Goal: Task Accomplishment & Management: Use online tool/utility

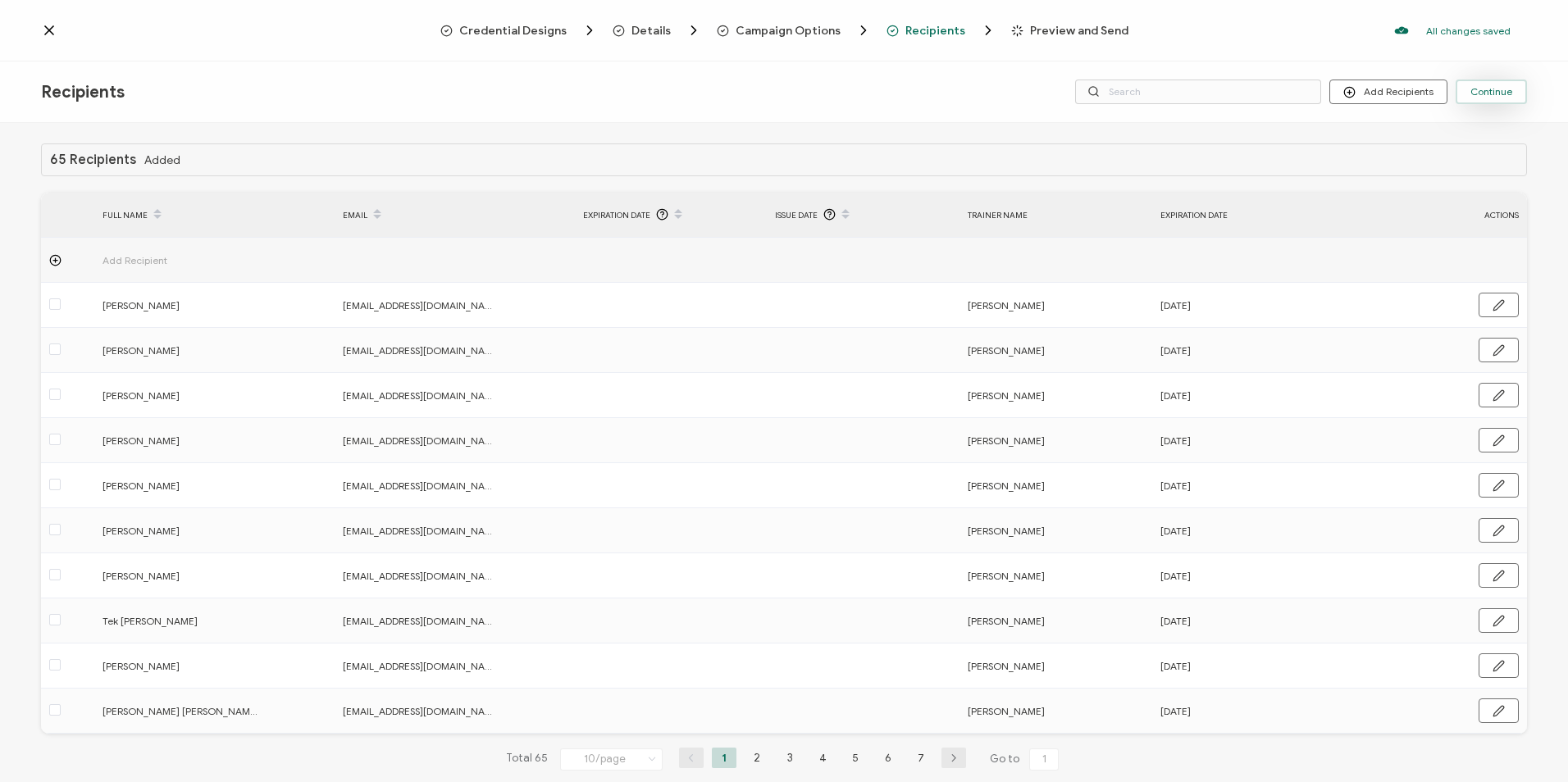
click at [1494, 87] on span "Continue" at bounding box center [1491, 92] width 42 height 9
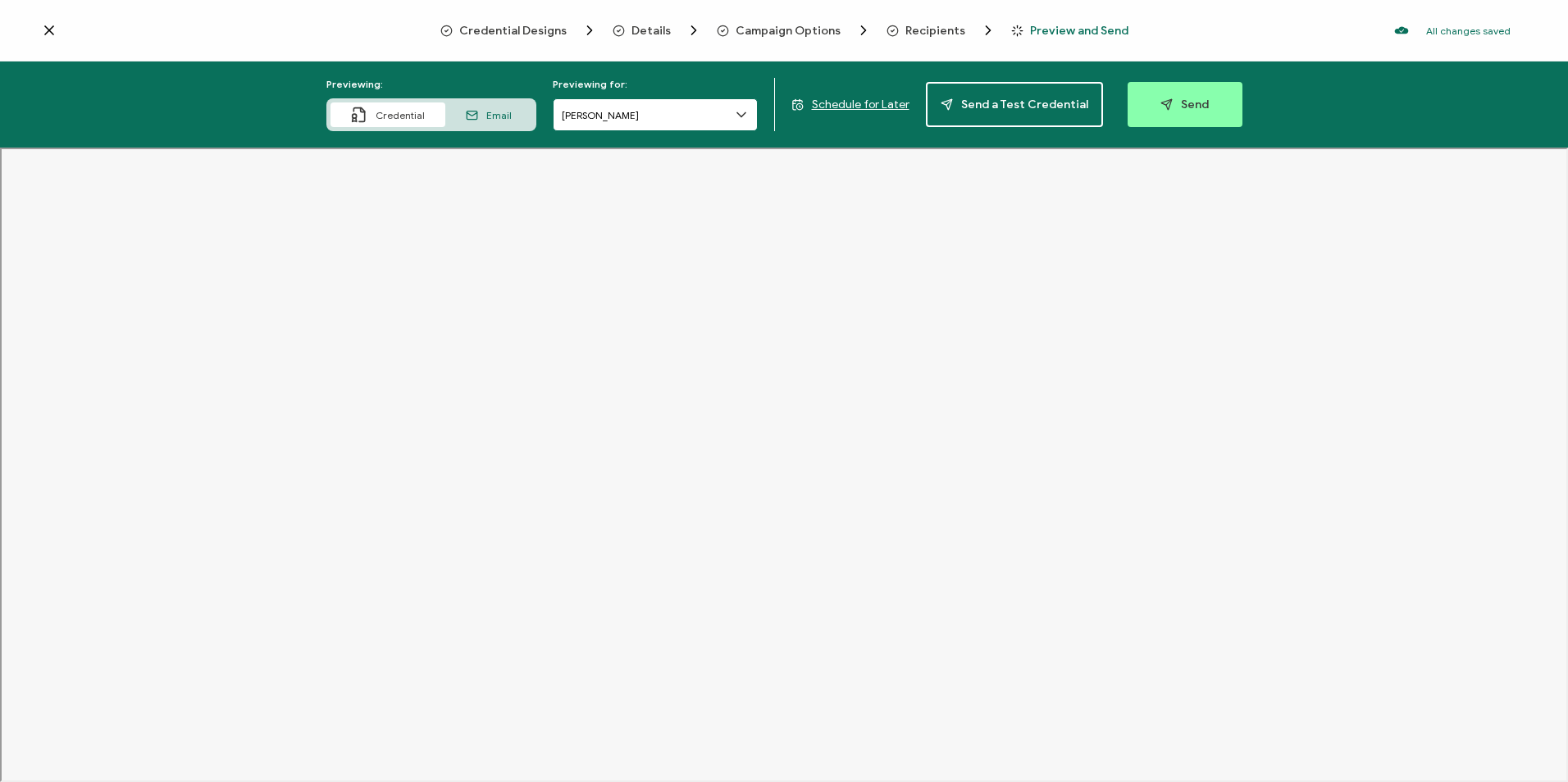
click at [666, 121] on input "[PERSON_NAME]" at bounding box center [655, 115] width 205 height 33
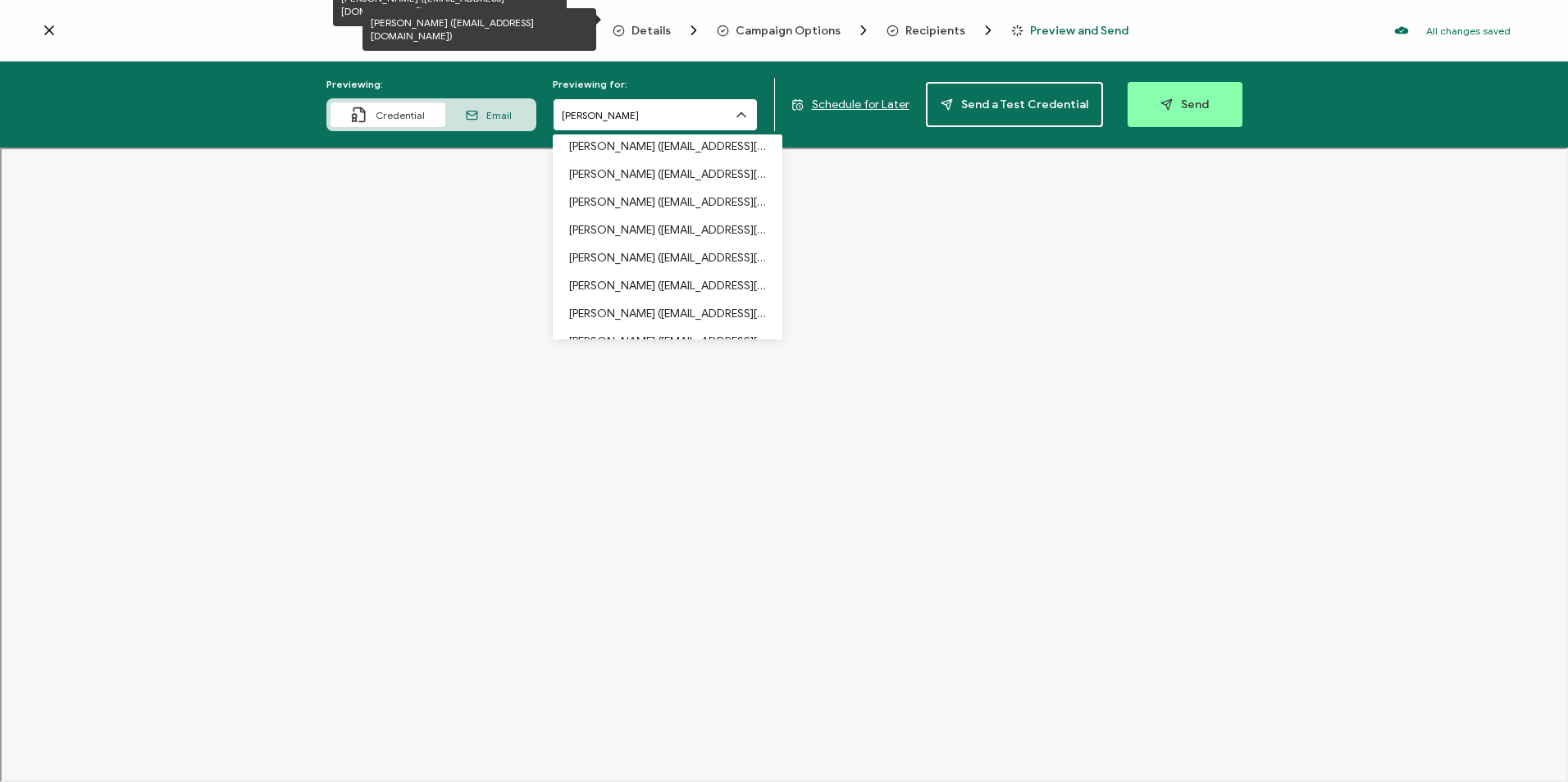
scroll to position [574, 0]
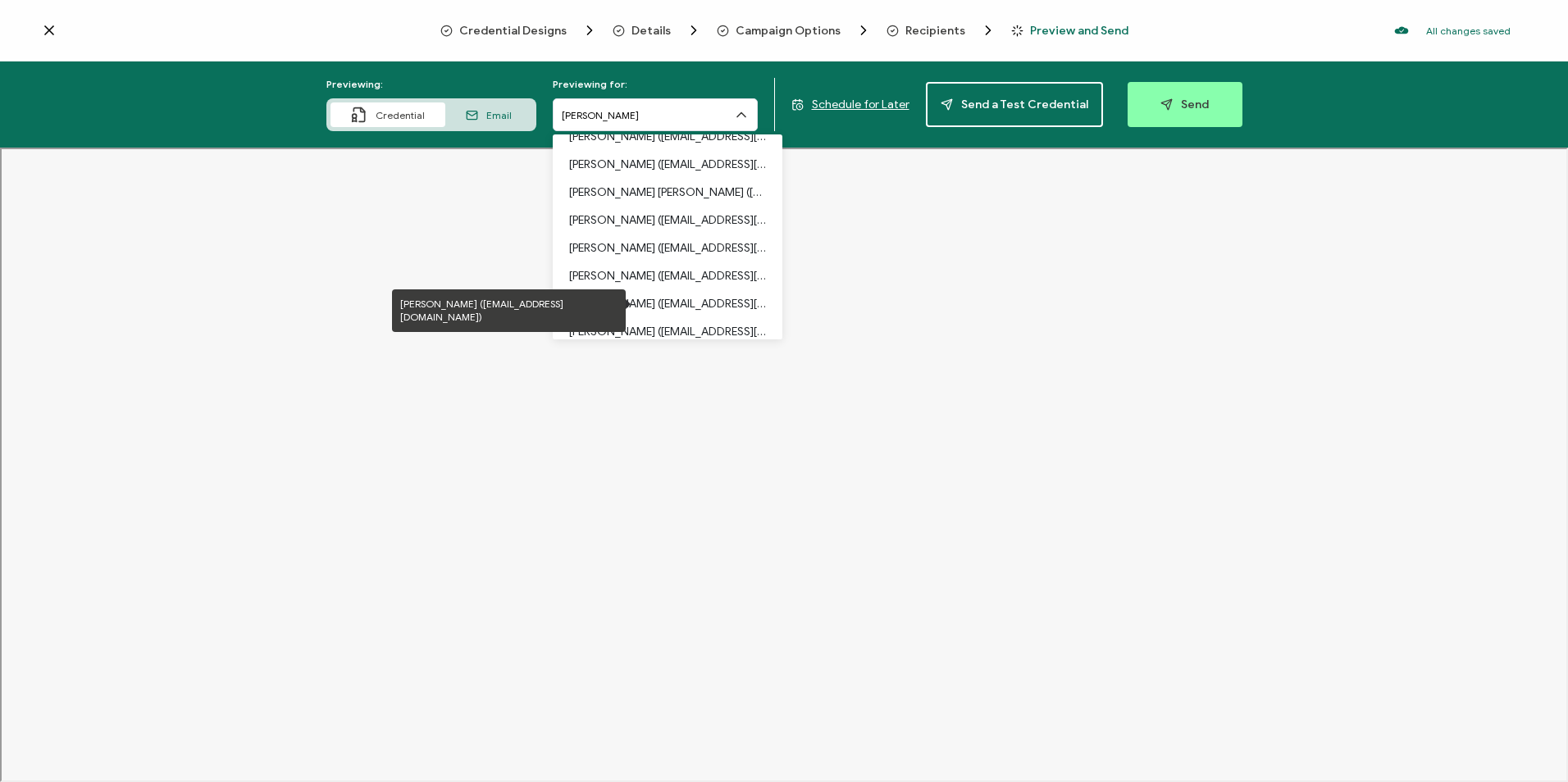
click at [629, 295] on p "[PERSON_NAME] ([EMAIL_ADDRESS][DOMAIN_NAME])" at bounding box center [668, 304] width 197 height 28
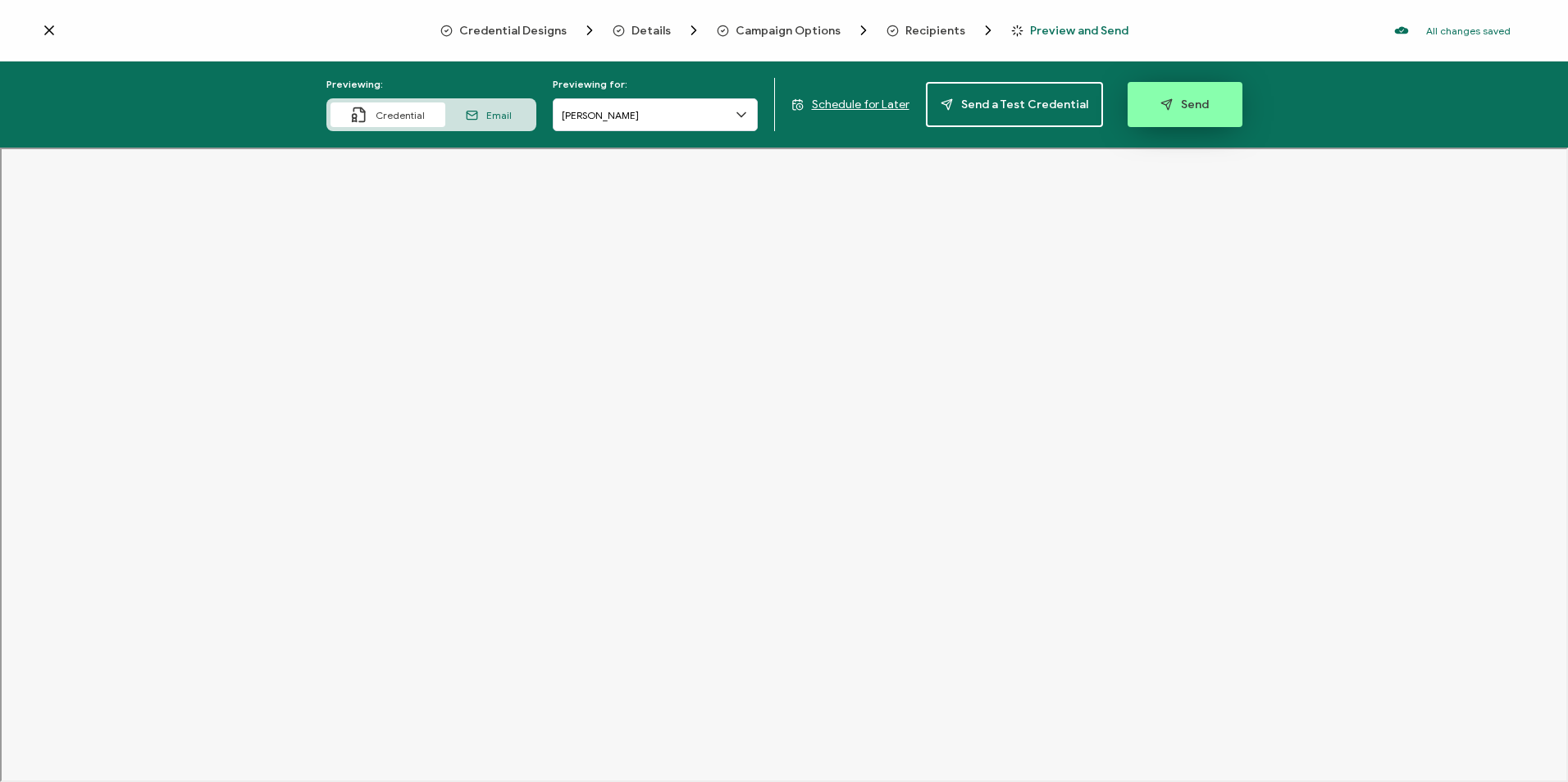
click at [1203, 121] on button "Send" at bounding box center [1185, 104] width 115 height 45
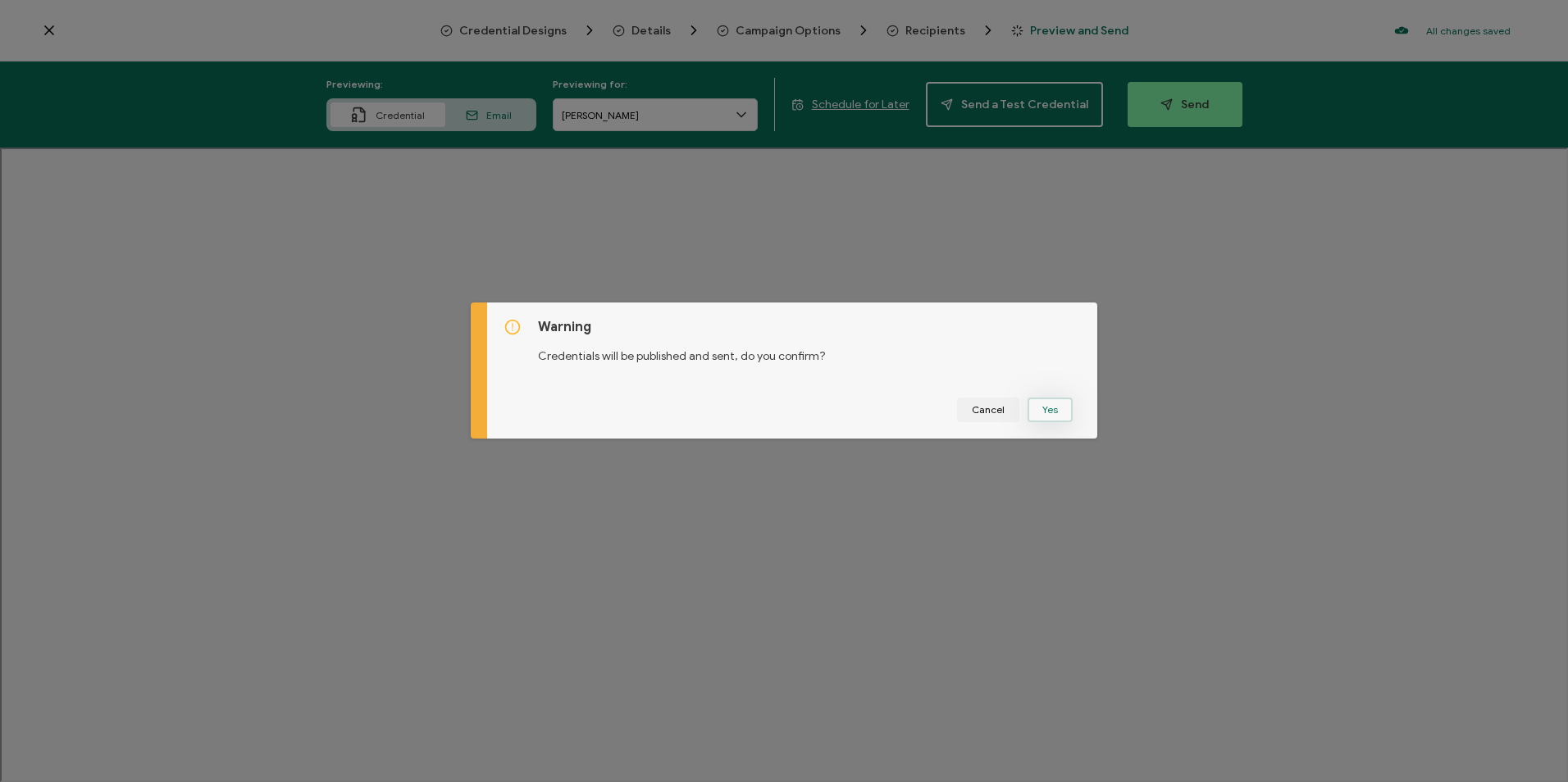
click at [1044, 416] on button "Yes" at bounding box center [1049, 410] width 45 height 25
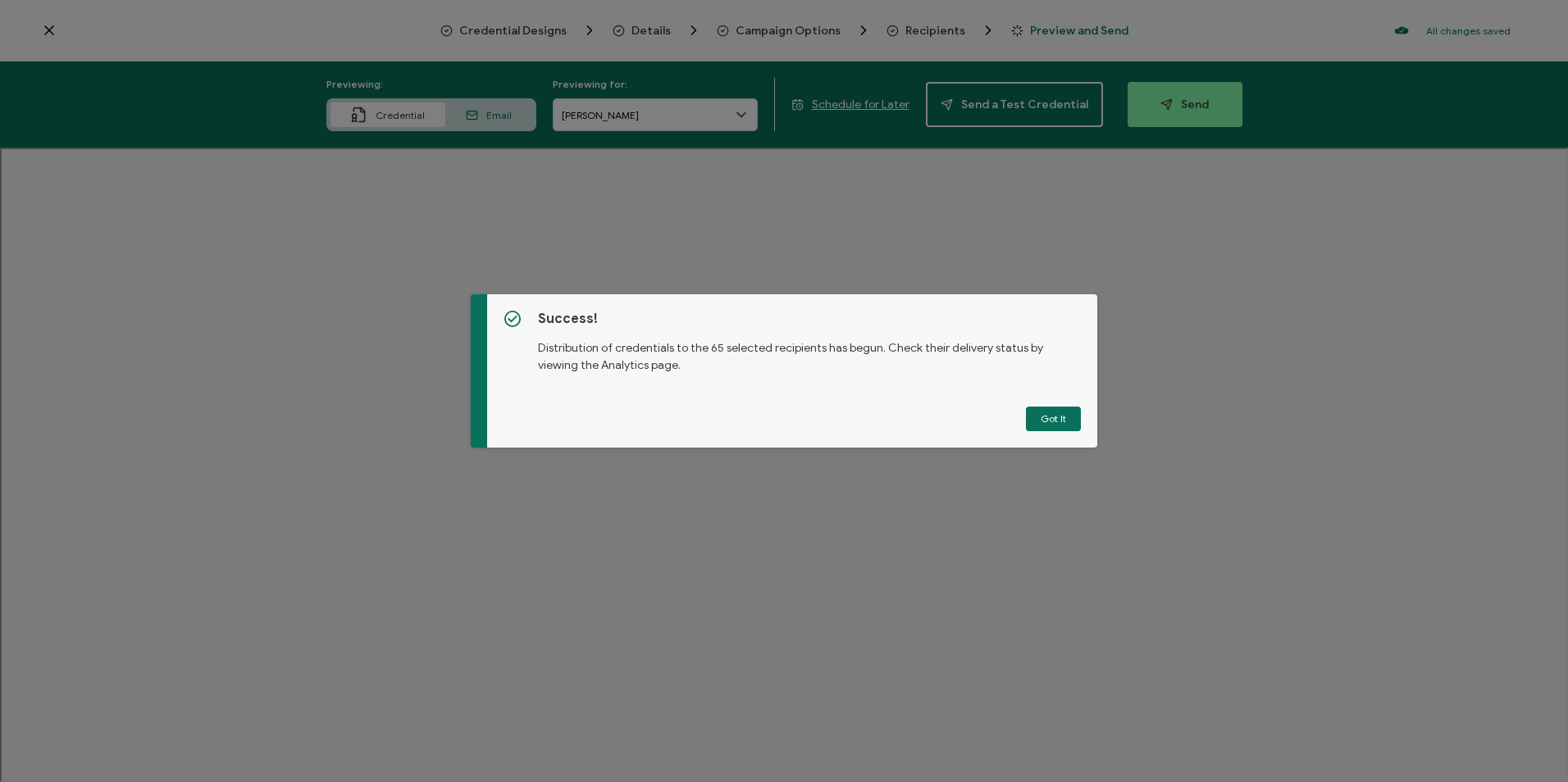
click at [1030, 421] on button "Got It" at bounding box center [1053, 418] width 55 height 25
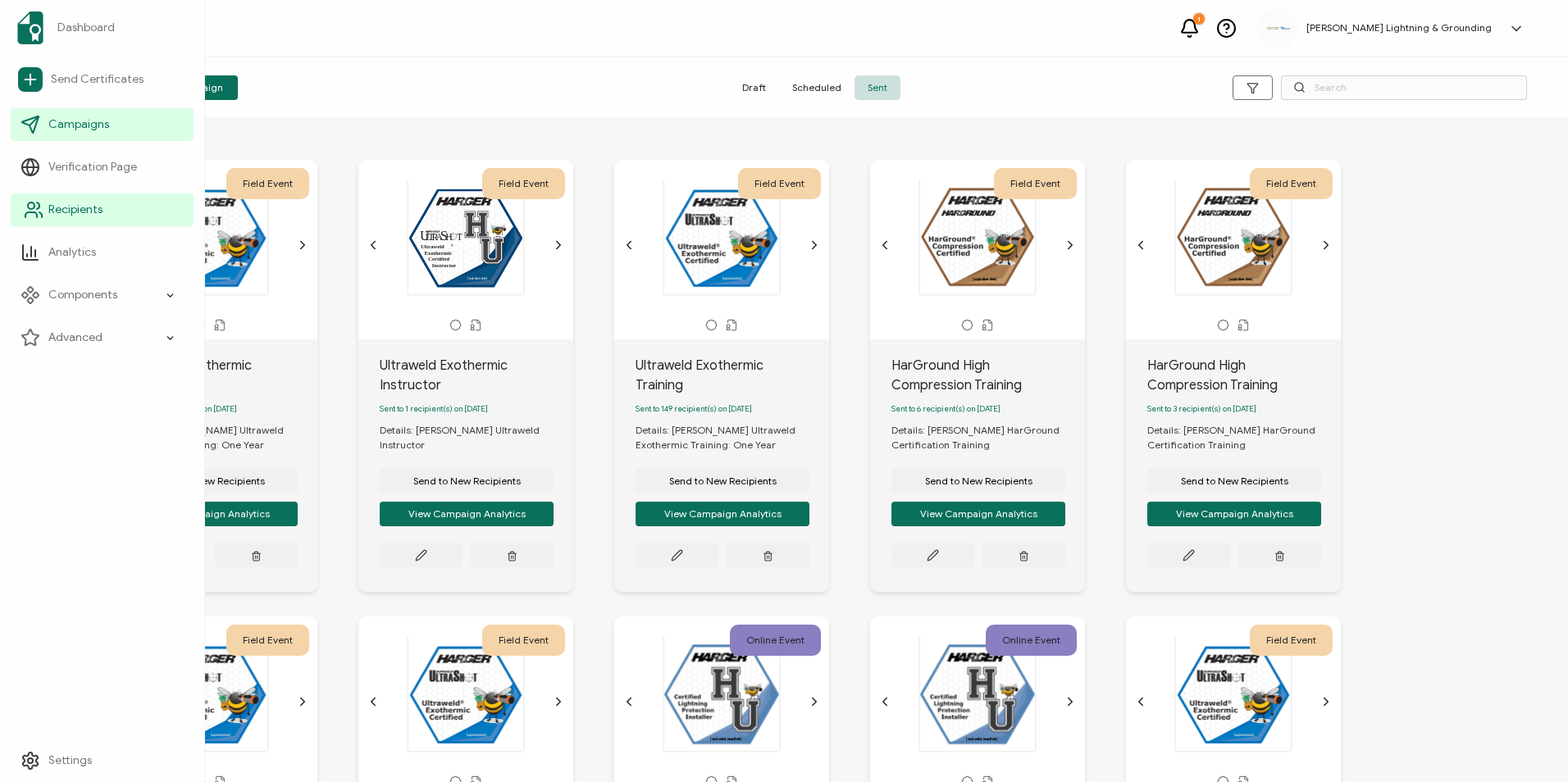
click at [34, 217] on icon at bounding box center [33, 210] width 20 height 20
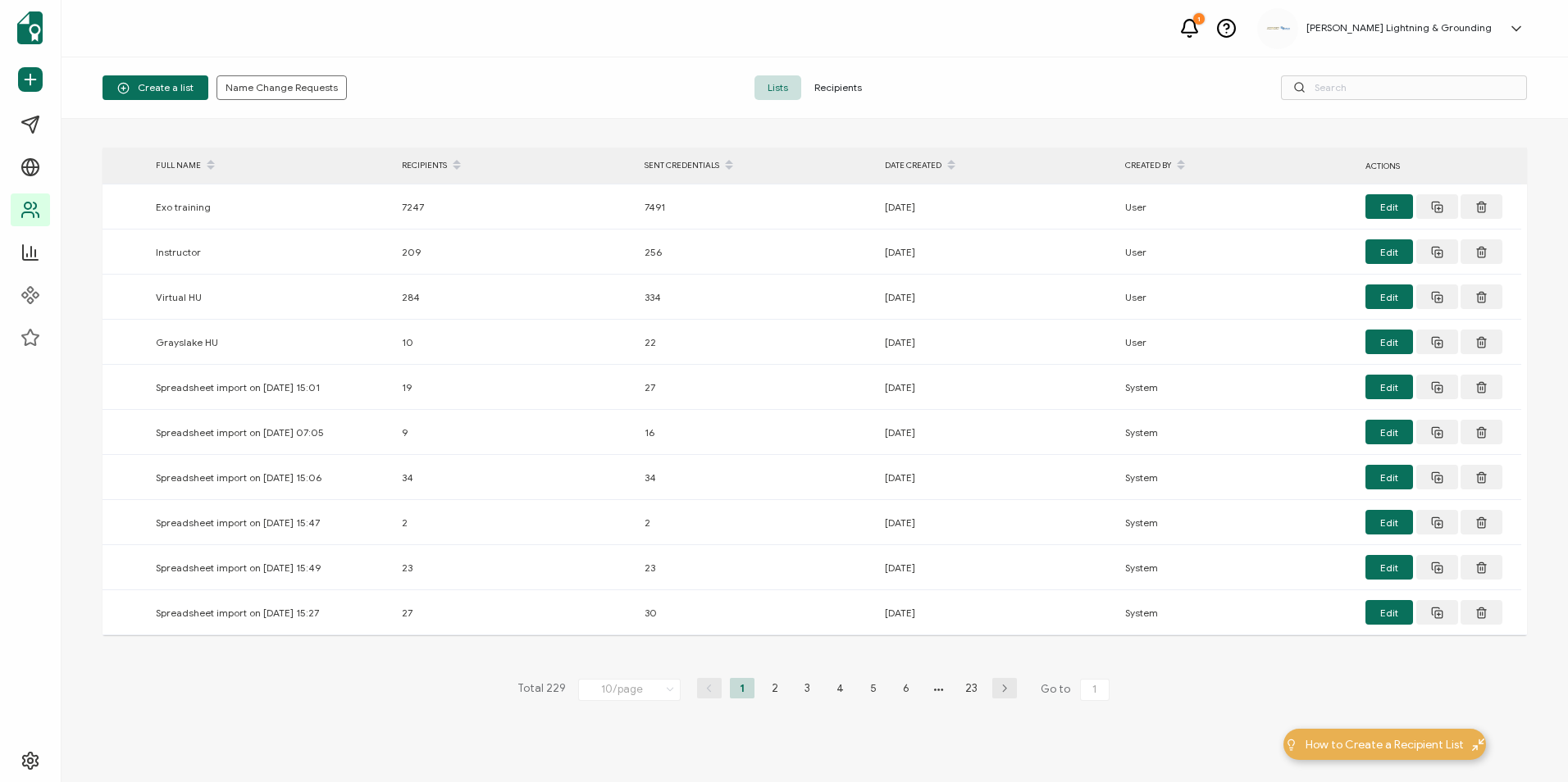
click at [852, 92] on span "Recipients" at bounding box center [838, 87] width 74 height 25
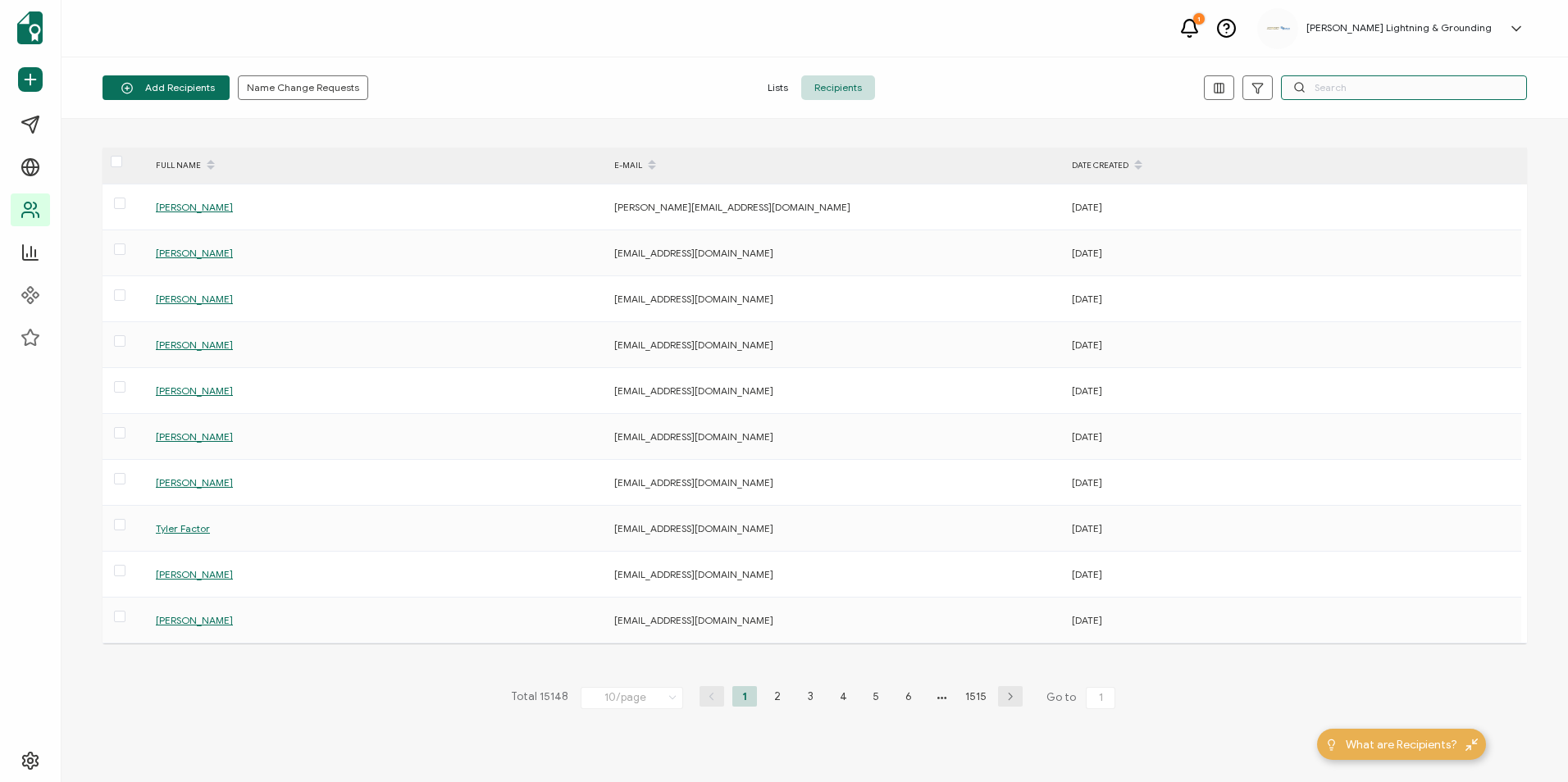
click at [1361, 87] on input "text" at bounding box center [1403, 87] width 246 height 25
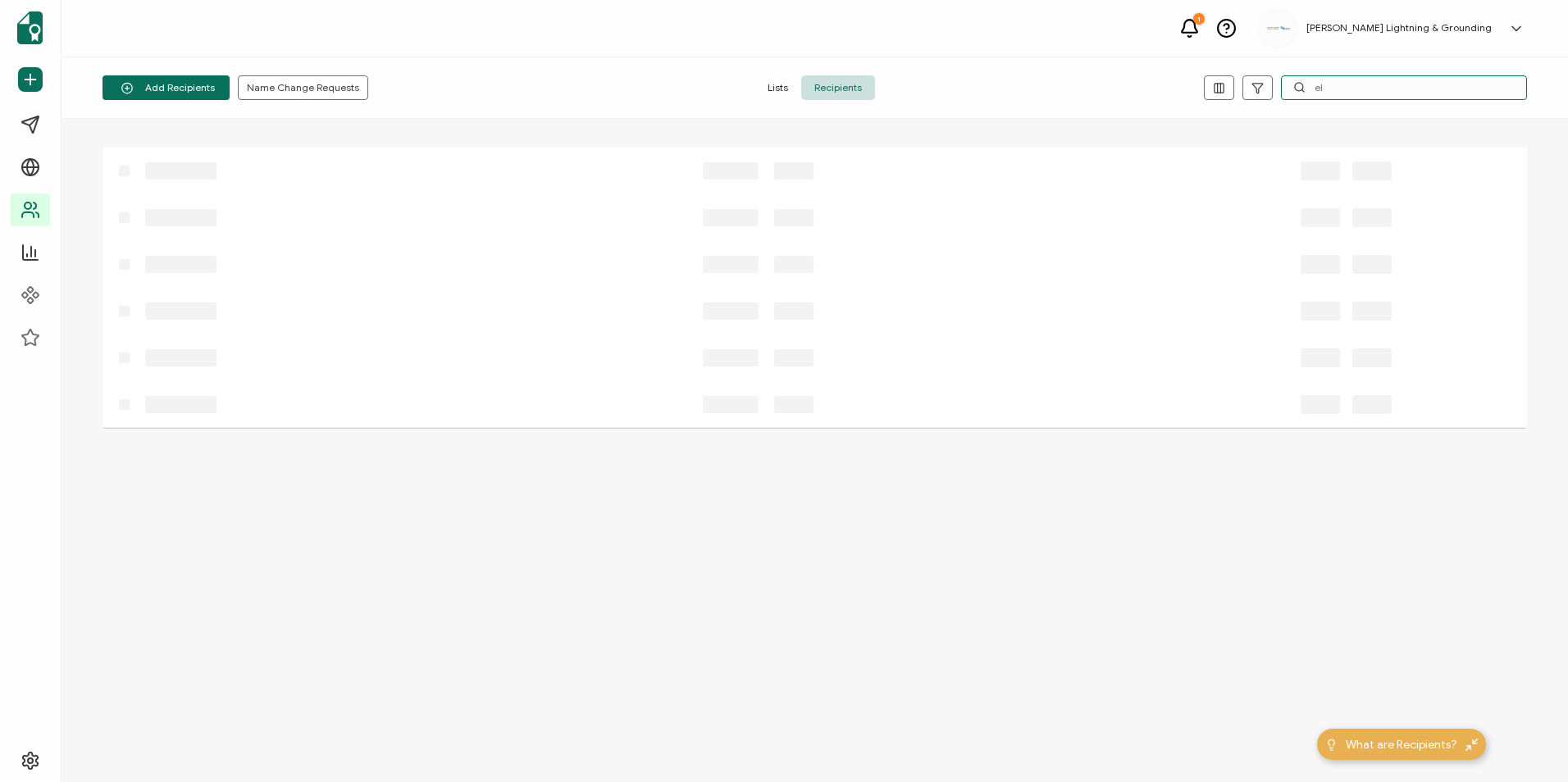
type input "e"
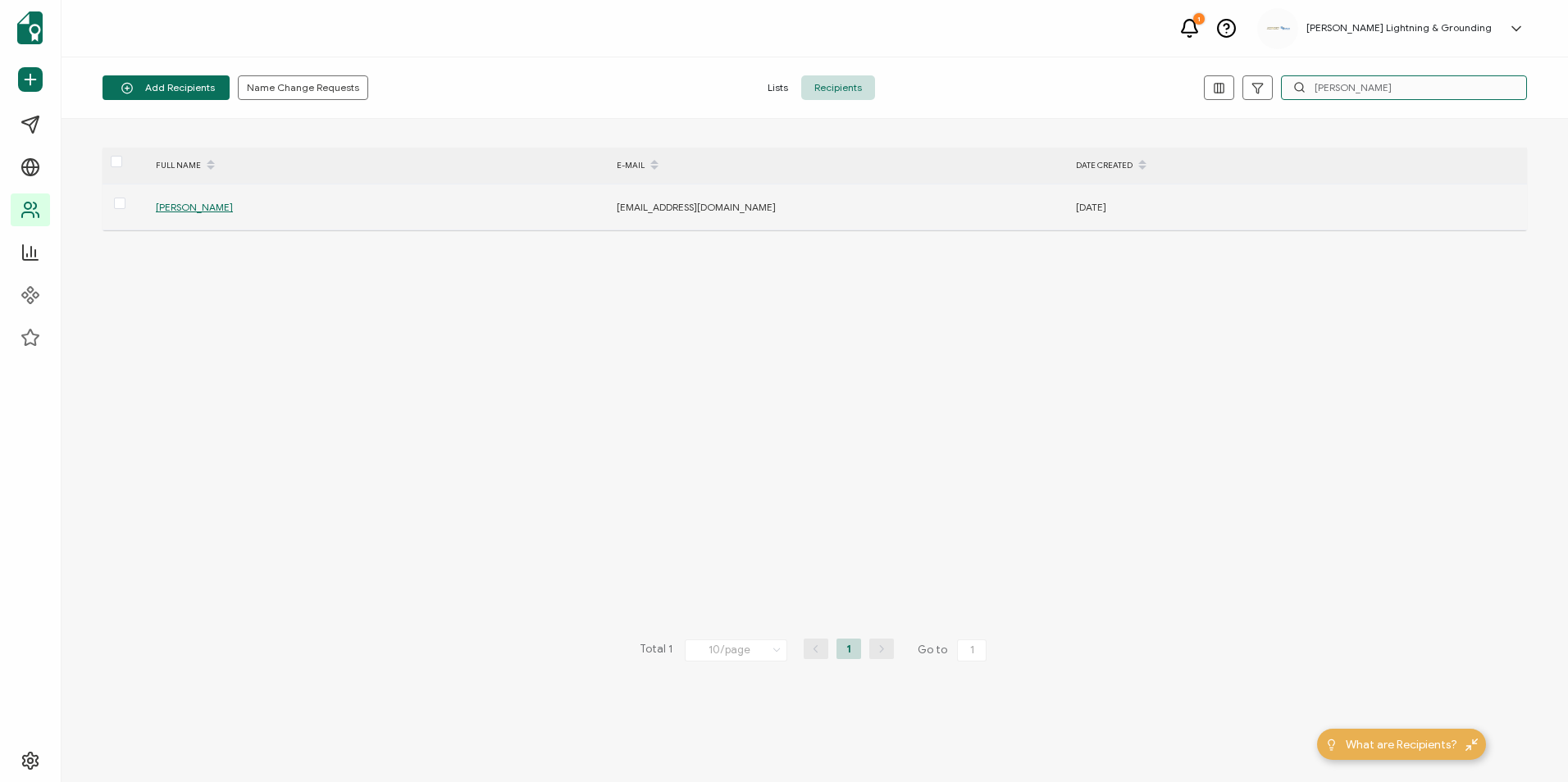
type input "[PERSON_NAME]"
click at [198, 209] on span "[PERSON_NAME]" at bounding box center [194, 207] width 77 height 12
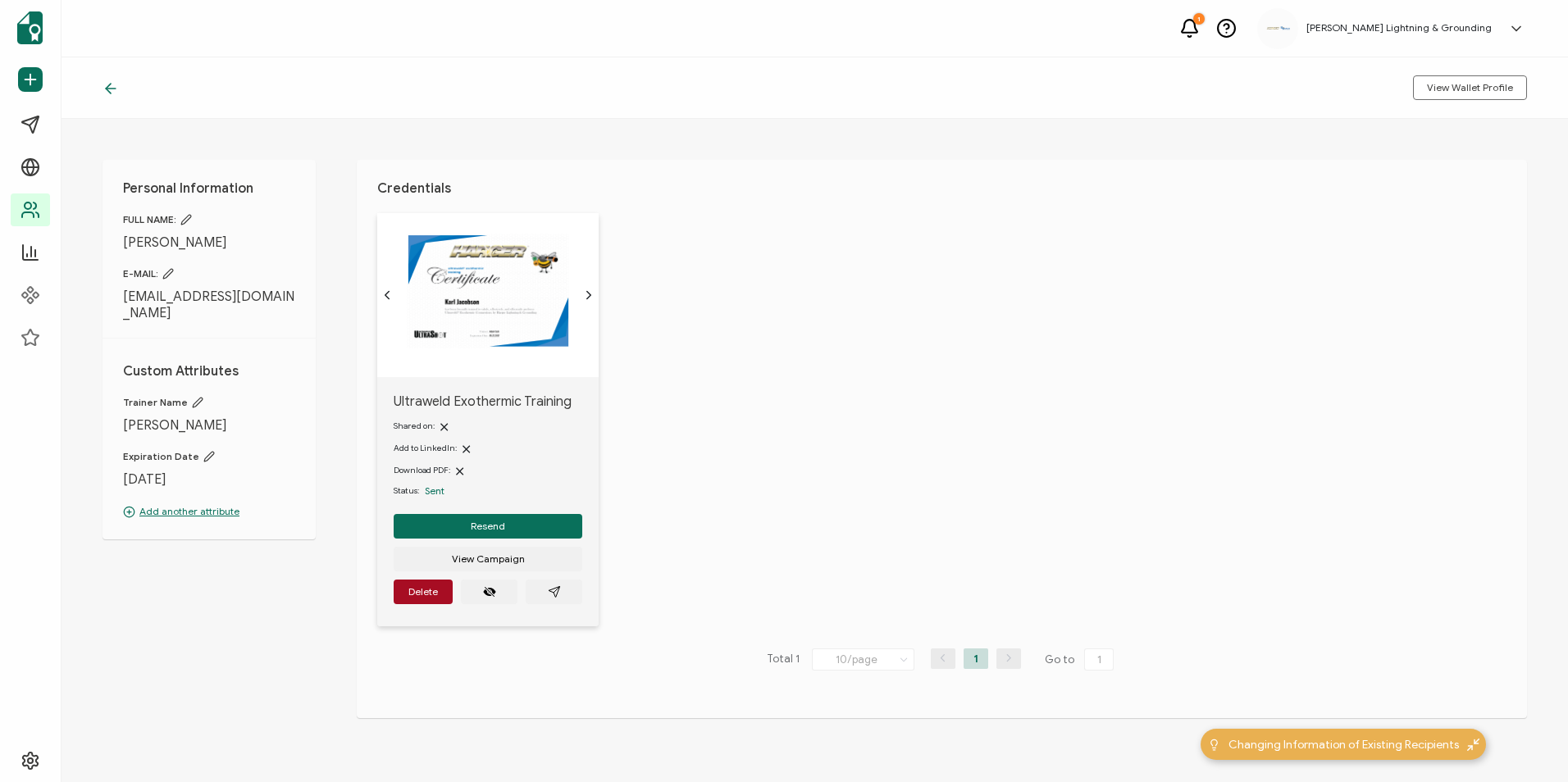
click at [120, 90] on div at bounding box center [115, 87] width 25 height 16
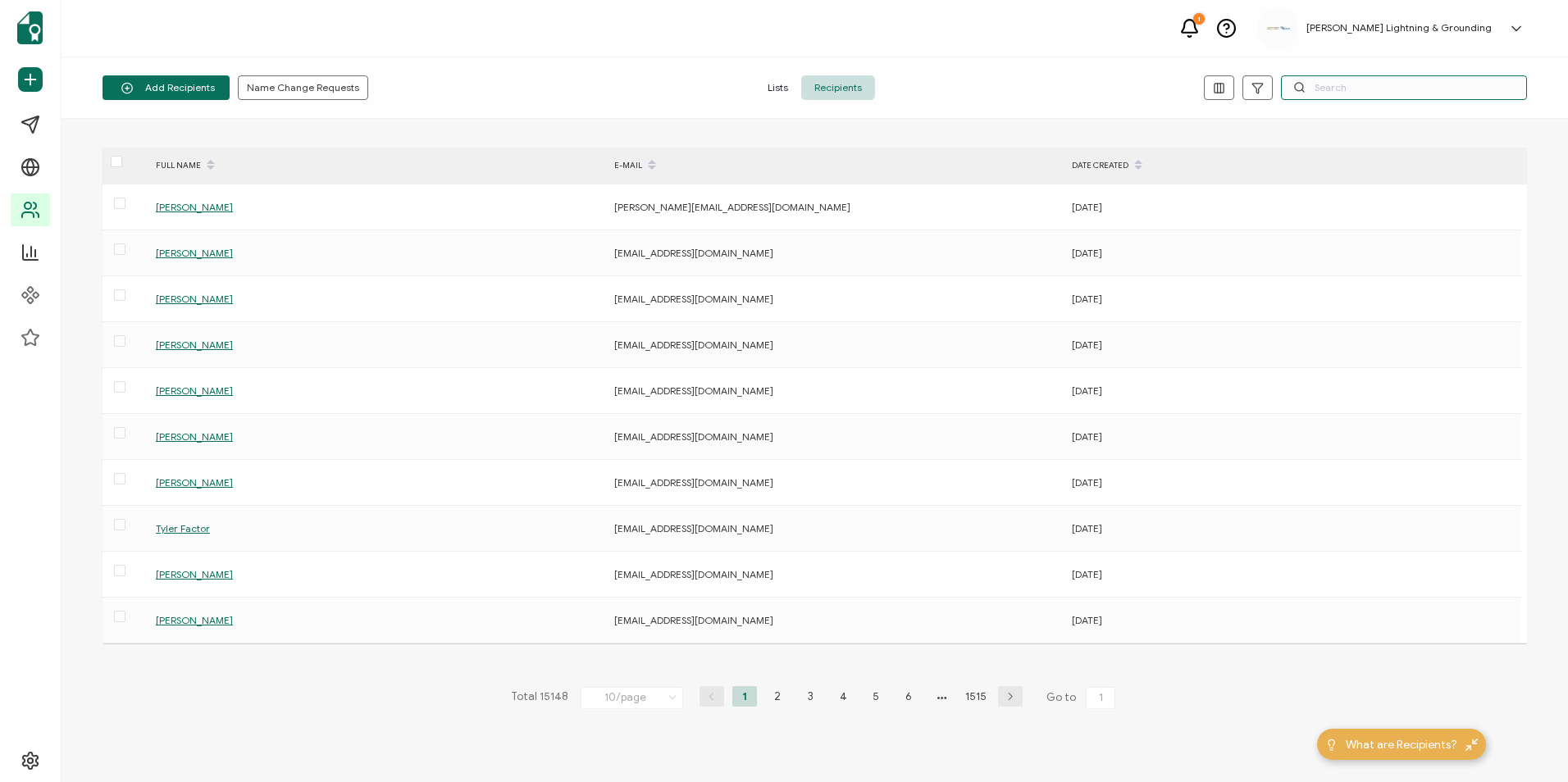
click at [1347, 88] on input "text" at bounding box center [1403, 87] width 246 height 25
type input "[PERSON_NAME] [PERSON_NAME]"
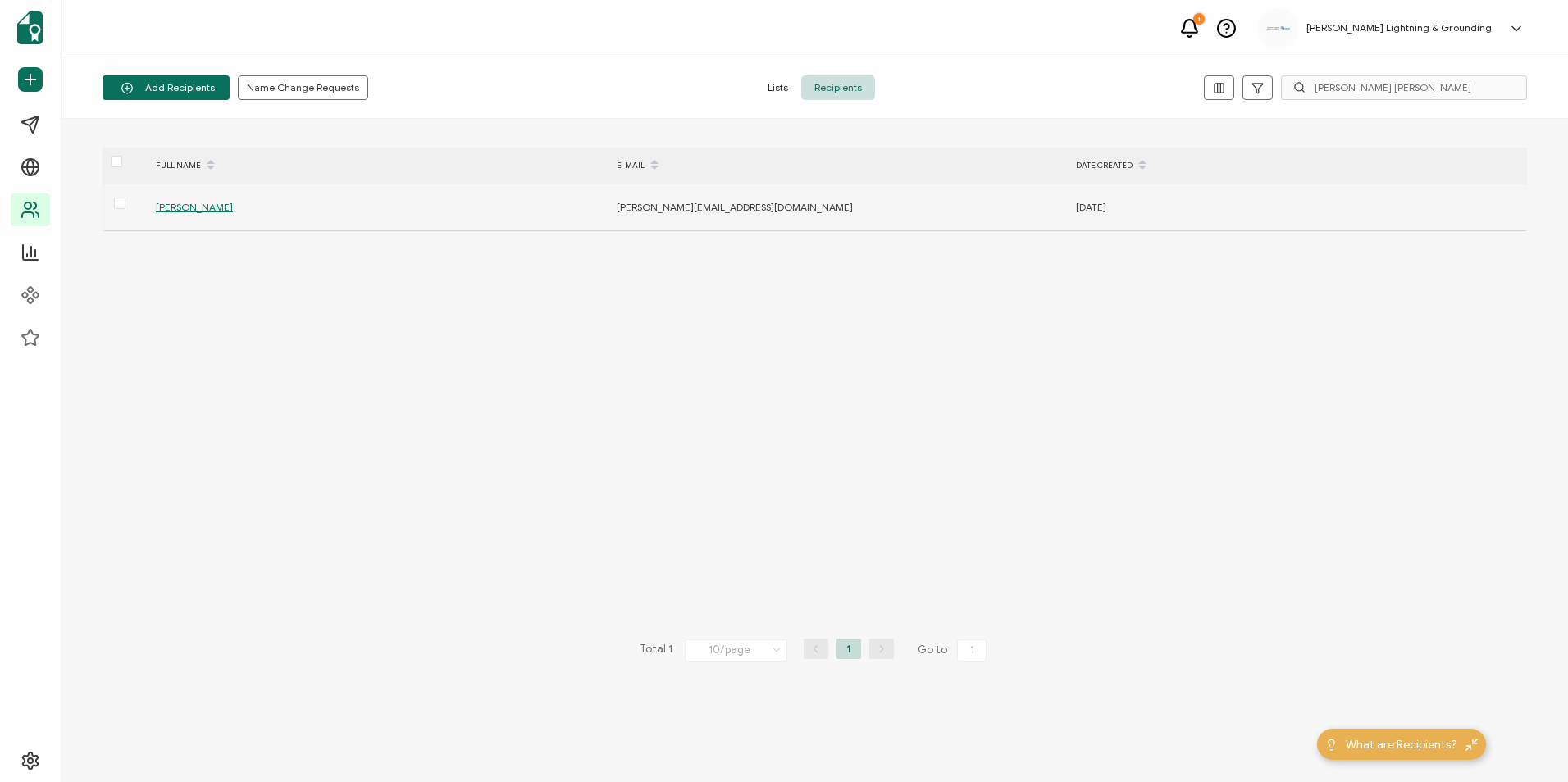
click at [203, 209] on span "[PERSON_NAME]" at bounding box center [194, 207] width 77 height 12
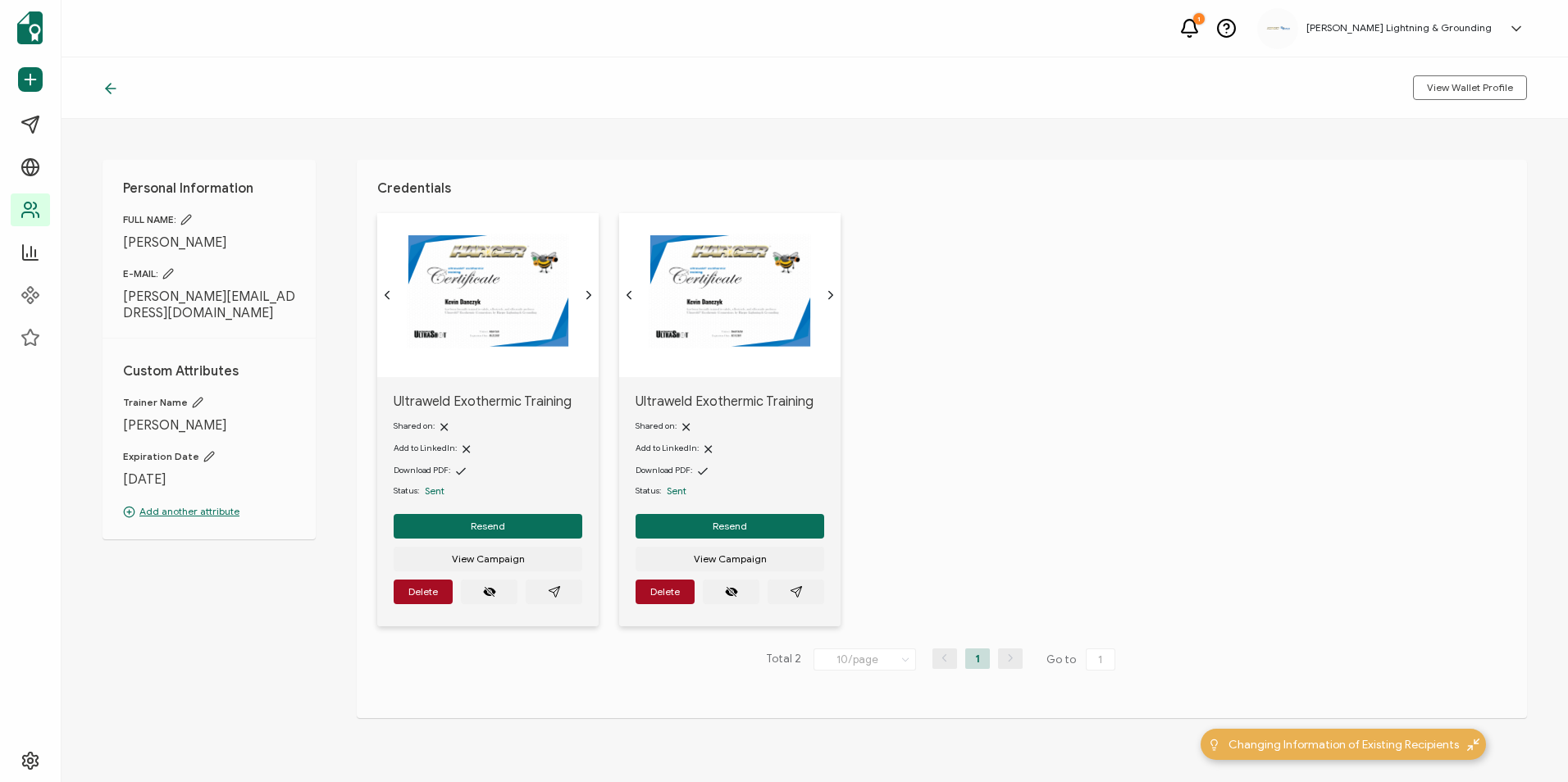
click at [110, 87] on icon at bounding box center [110, 88] width 16 height 16
